Goal: Task Accomplishment & Management: Use online tool/utility

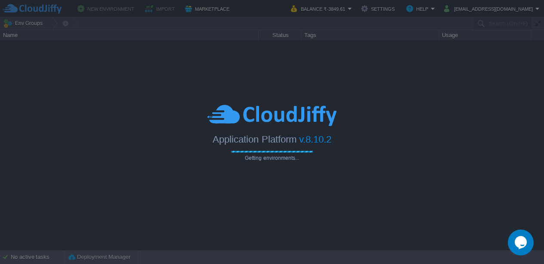
type input "Search (Cmd+F)"
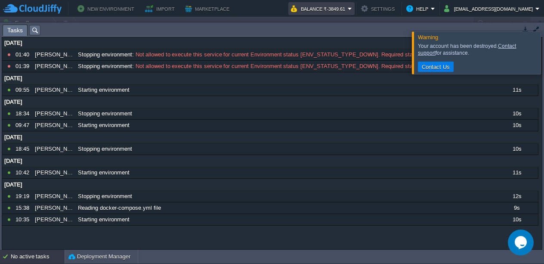
click at [348, 13] on button "Balance ₹-3849.61" at bounding box center [319, 8] width 57 height 10
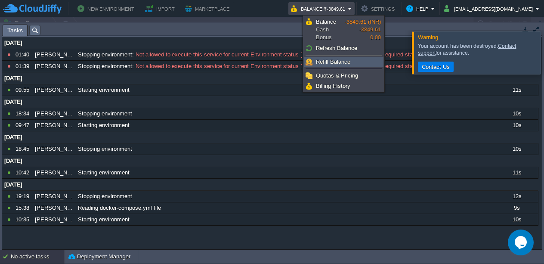
click at [356, 59] on link "Refill Balance" at bounding box center [343, 61] width 79 height 9
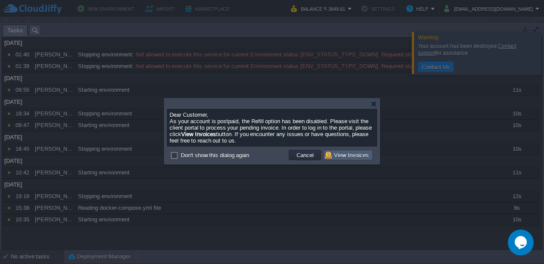
click at [357, 154] on button "View Invoices" at bounding box center [348, 155] width 46 height 8
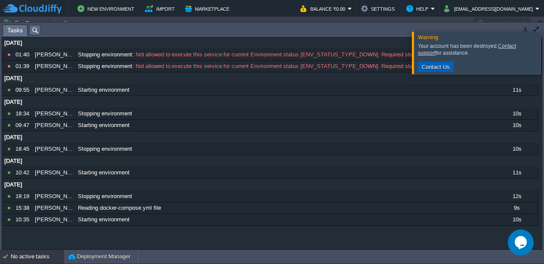
click at [429, 68] on button "Contact Us" at bounding box center [435, 67] width 33 height 8
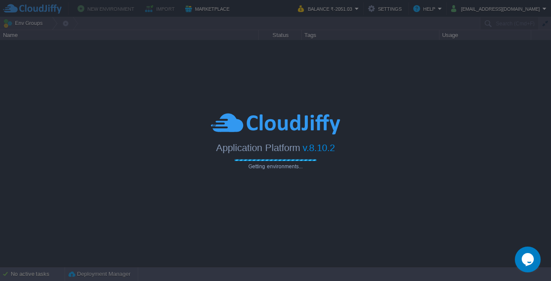
type input "Search (Cmd+F)"
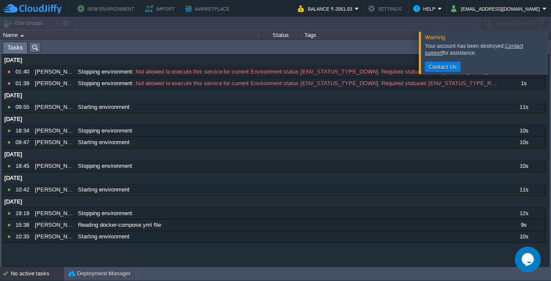
click at [391, 33] on div "Tags" at bounding box center [370, 35] width 137 height 10
click at [355, 7] on button "Balance ₹-2051.03" at bounding box center [326, 8] width 57 height 10
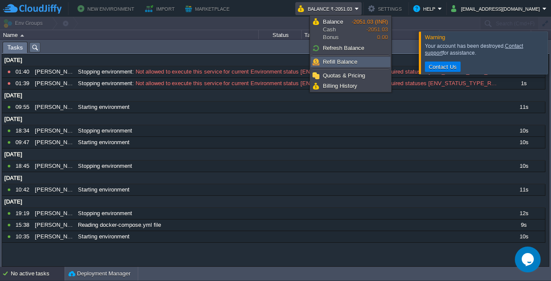
click at [368, 66] on link "Refill Balance" at bounding box center [350, 61] width 79 height 9
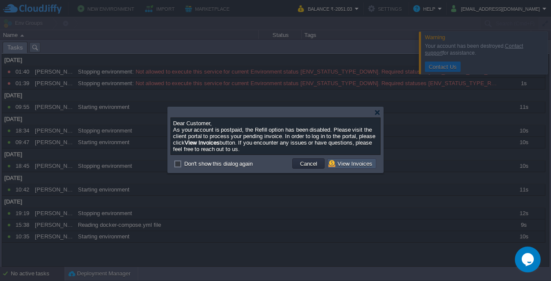
click at [358, 162] on button "View Invoices" at bounding box center [351, 164] width 46 height 8
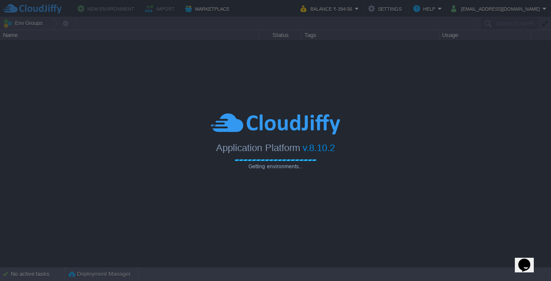
type input "Search (Cmd+F)"
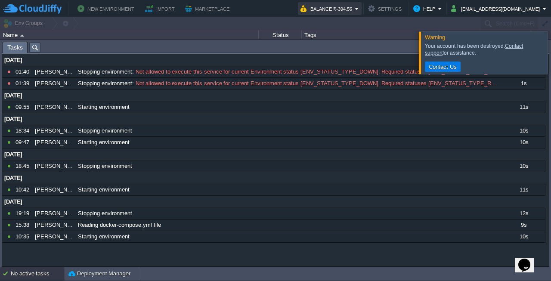
click at [355, 9] on button "Balance ₹-394.56" at bounding box center [327, 8] width 54 height 10
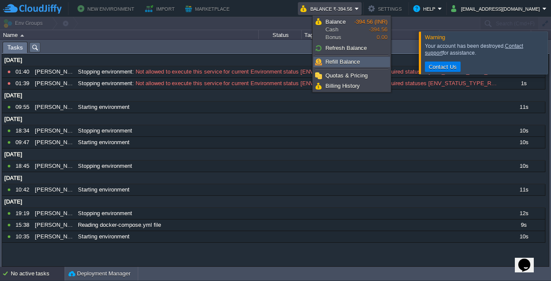
click at [355, 65] on span "Refill Balance" at bounding box center [342, 62] width 34 height 6
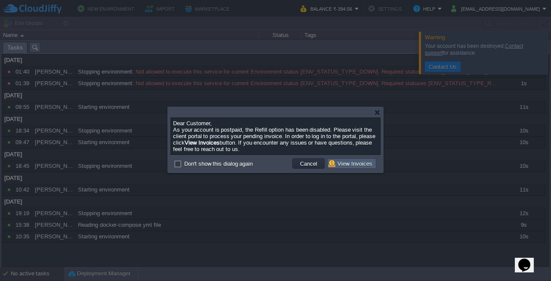
click at [342, 162] on button "View Invoices" at bounding box center [351, 164] width 46 height 8
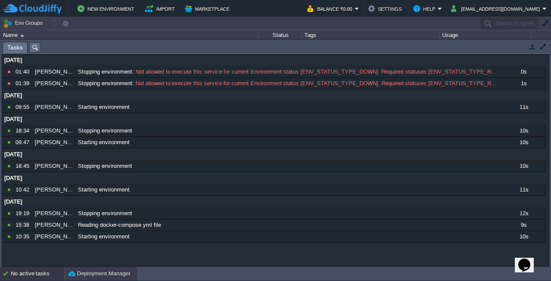
click at [78, 275] on button "Deployment Manager" at bounding box center [99, 273] width 62 height 9
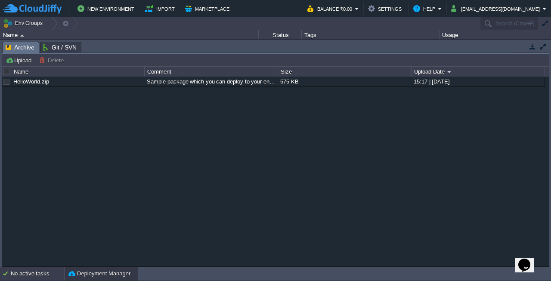
click at [49, 275] on div "No active tasks" at bounding box center [38, 274] width 54 height 14
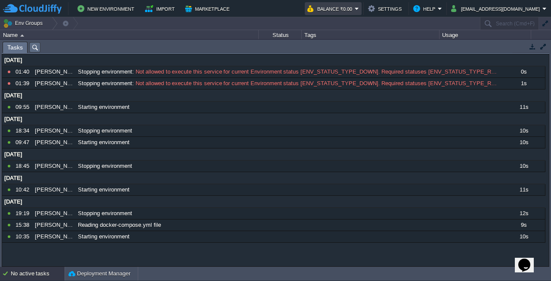
click at [359, 9] on em "Balance ₹0.00" at bounding box center [333, 8] width 52 height 10
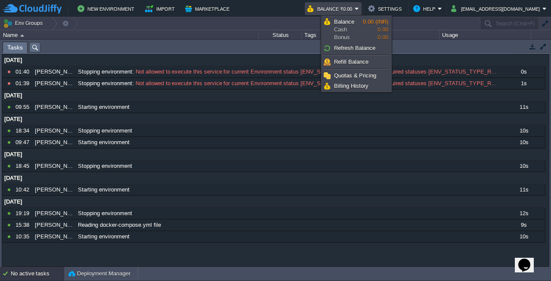
click at [359, 9] on em "Balance ₹0.00" at bounding box center [333, 8] width 52 height 10
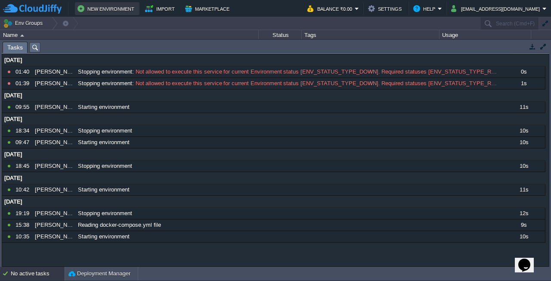
click at [120, 12] on button "New Environment" at bounding box center [106, 8] width 59 height 10
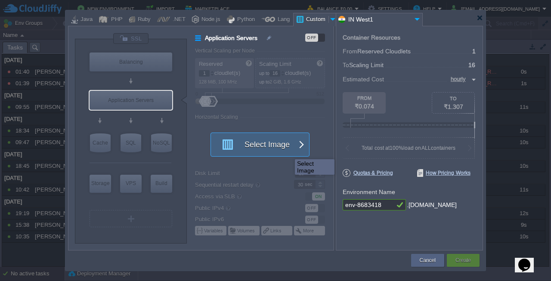
click at [290, 148] on button "Select Image" at bounding box center [254, 144] width 77 height 23
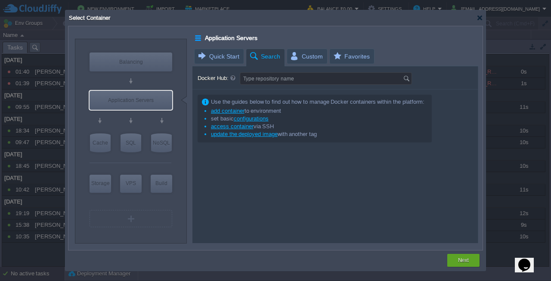
click at [510, 146] on div at bounding box center [275, 140] width 551 height 281
click at [480, 17] on div at bounding box center [479, 18] width 6 height 6
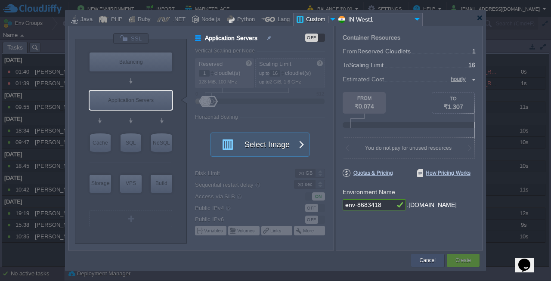
click at [422, 265] on div "Cancel" at bounding box center [427, 260] width 20 height 13
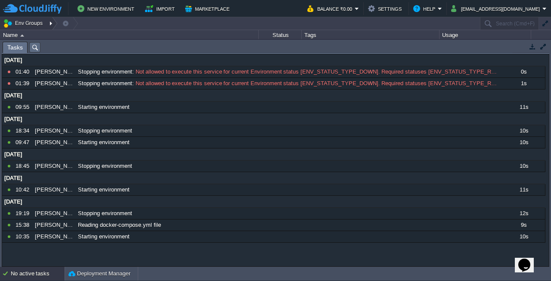
click at [35, 23] on button "Env Groups" at bounding box center [24, 23] width 43 height 12
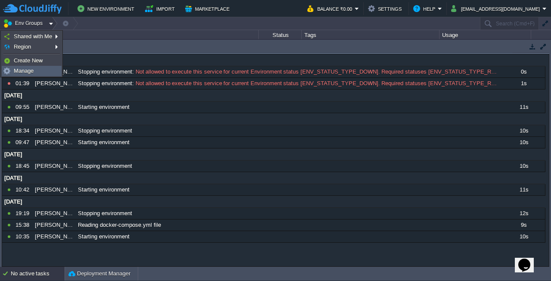
click at [32, 74] on link "Manage" at bounding box center [31, 70] width 59 height 9
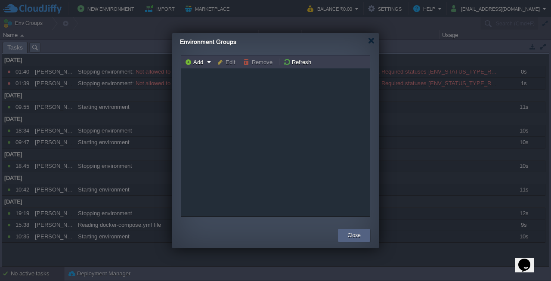
click at [375, 42] on div "Environment Groups" at bounding box center [279, 42] width 199 height 18
click at [373, 43] on div at bounding box center [371, 40] width 6 height 6
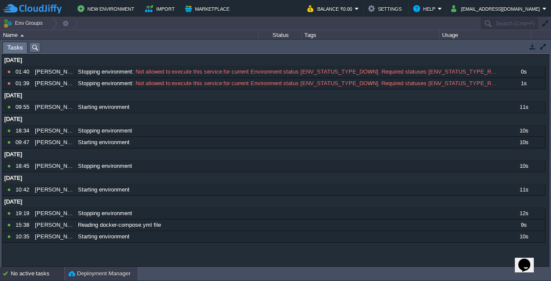
click at [96, 272] on button "Deployment Manager" at bounding box center [99, 273] width 62 height 9
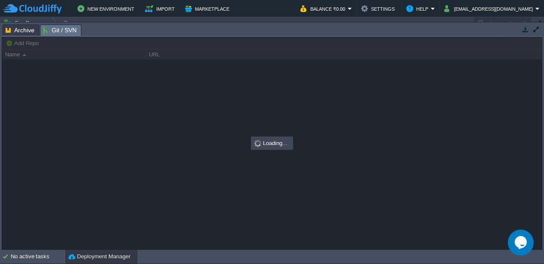
click at [68, 28] on span "Git / SVN" at bounding box center [60, 30] width 34 height 11
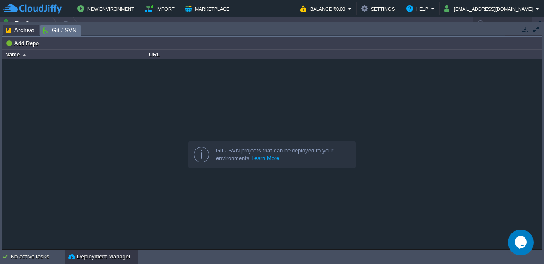
click at [9, 29] on span "Archive" at bounding box center [20, 30] width 29 height 10
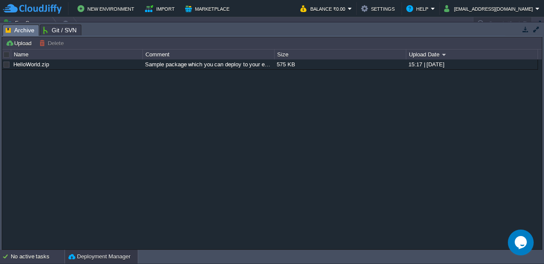
click at [41, 252] on div "No active tasks" at bounding box center [38, 257] width 54 height 14
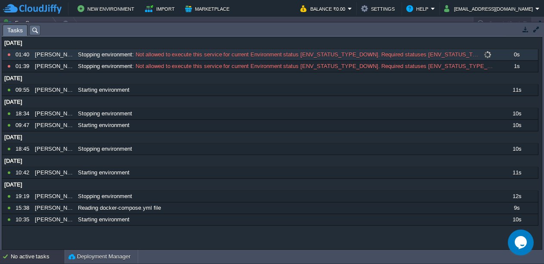
click at [51, 53] on div "[PERSON_NAME]" at bounding box center [54, 54] width 42 height 11
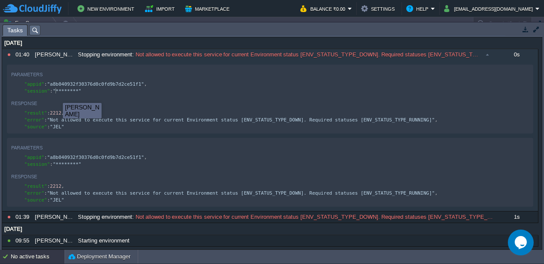
scroll to position [3, 0]
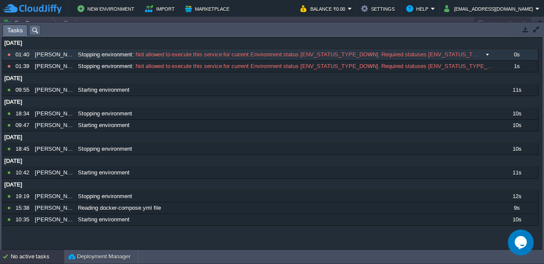
click at [52, 53] on div "[PERSON_NAME]" at bounding box center [54, 54] width 42 height 11
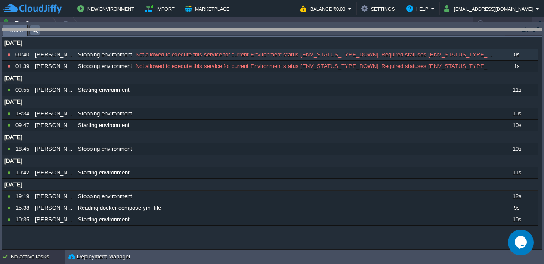
drag, startPoint x: 88, startPoint y: 31, endPoint x: 89, endPoint y: 37, distance: 6.0
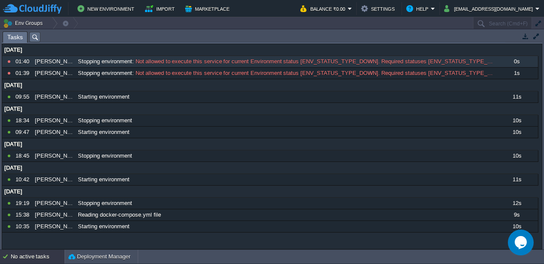
click at [533, 36] on button "button" at bounding box center [536, 36] width 8 height 8
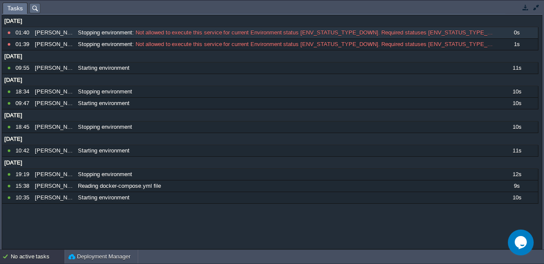
click at [533, 12] on div at bounding box center [523, 8] width 37 height 12
click at [534, 12] on td at bounding box center [535, 7] width 11 height 10
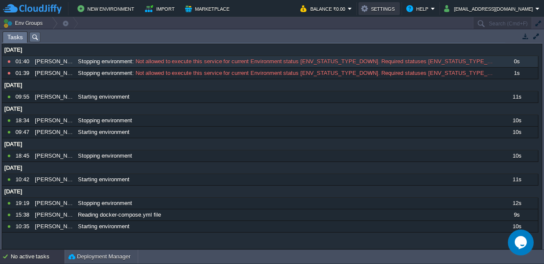
click at [397, 9] on button "Settings" at bounding box center [379, 8] width 36 height 10
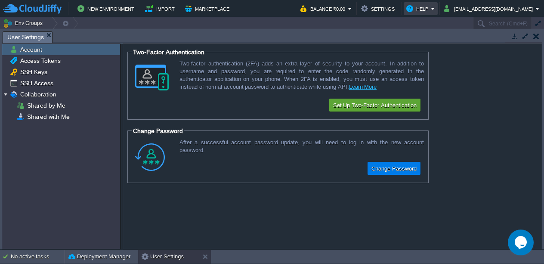
click at [435, 8] on em "Help" at bounding box center [420, 8] width 29 height 10
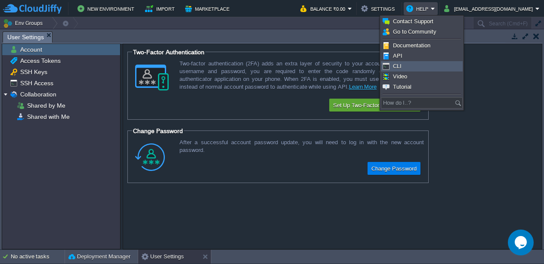
click at [426, 67] on link "CLI" at bounding box center [421, 66] width 81 height 9
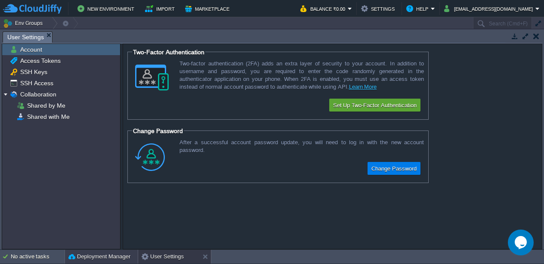
click at [100, 259] on button "Deployment Manager" at bounding box center [99, 256] width 62 height 9
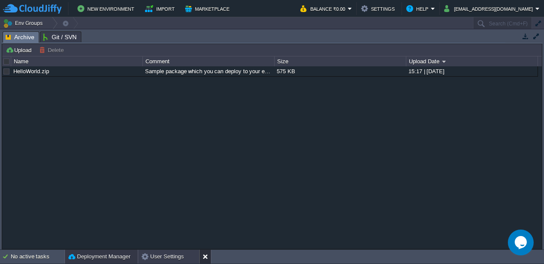
click at [209, 255] on button at bounding box center [207, 256] width 9 height 9
click at [30, 20] on button "Env Groups" at bounding box center [24, 23] width 43 height 12
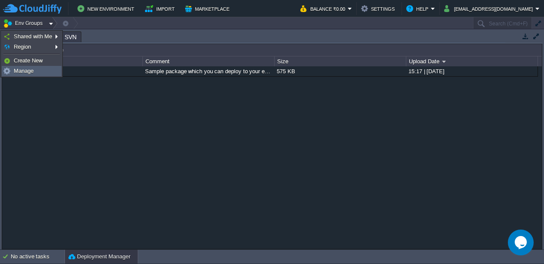
click at [39, 74] on link "Manage" at bounding box center [31, 70] width 59 height 9
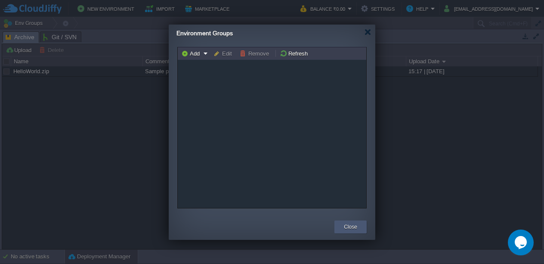
click at [361, 231] on div "Close" at bounding box center [350, 226] width 32 height 13
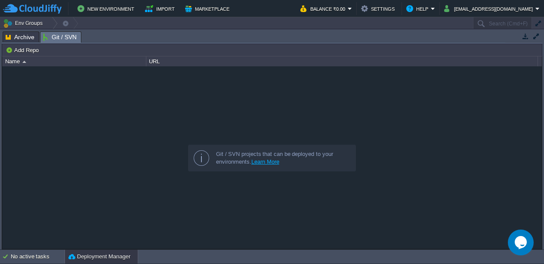
click at [54, 39] on span "Git / SVN" at bounding box center [60, 37] width 34 height 11
click at [29, 39] on span "Archive" at bounding box center [20, 37] width 29 height 10
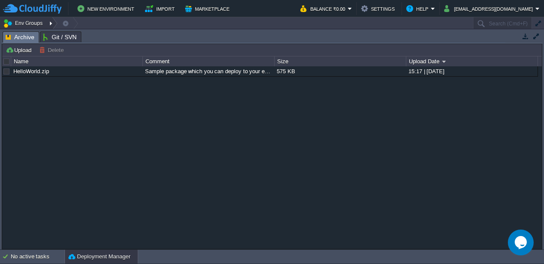
click at [25, 24] on button "Env Groups" at bounding box center [24, 23] width 43 height 12
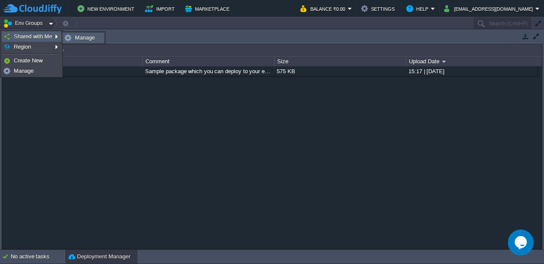
click at [87, 34] on span "Manage" at bounding box center [85, 37] width 20 height 6
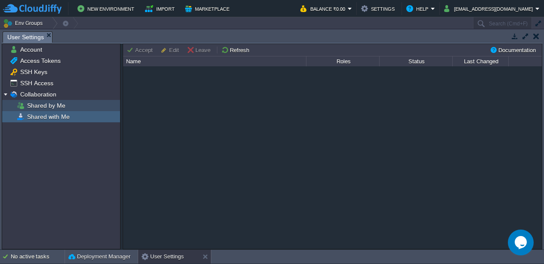
click at [75, 108] on div "Shared by Me" at bounding box center [61, 105] width 118 height 11
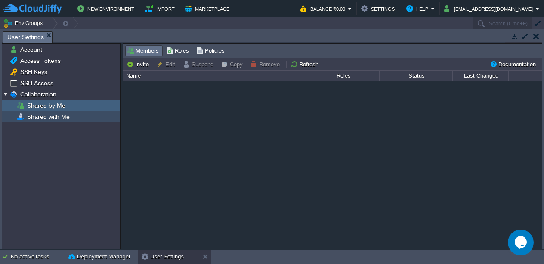
click at [73, 116] on div "Shared with Me" at bounding box center [61, 116] width 118 height 11
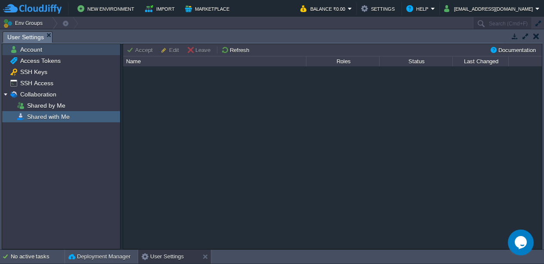
click at [45, 53] on div "Account" at bounding box center [61, 49] width 118 height 11
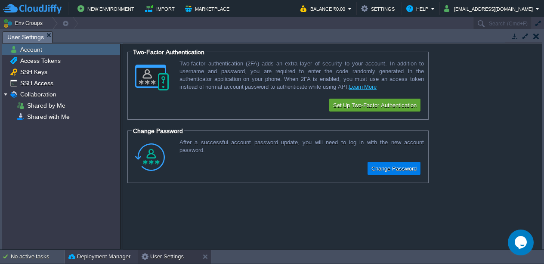
click at [96, 252] on button "Deployment Manager" at bounding box center [99, 256] width 62 height 9
